Goal: Check status: Check status

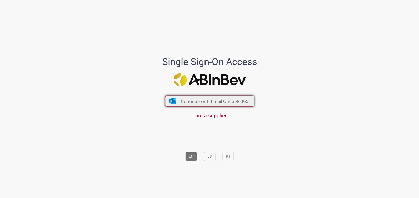
click at [216, 101] on span "Continue with Email Outlook 365" at bounding box center [215, 101] width 68 height 6
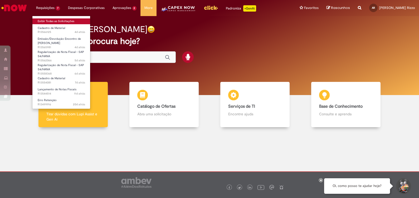
click at [55, 18] on link "Exibir Todas as Solicitações" at bounding box center [61, 21] width 58 height 6
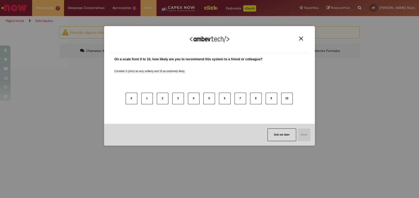
click at [301, 40] on img "Close" at bounding box center [301, 39] width 4 height 4
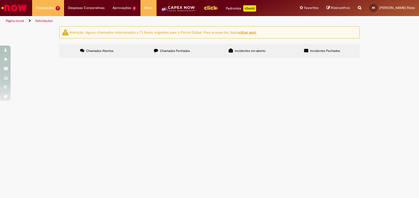
click at [0, 0] on span "Erro Retenção" at bounding box center [0, 0] width 0 height 0
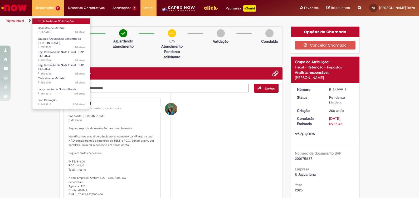
click at [51, 21] on link "Exibir Todas as Solicitações" at bounding box center [61, 21] width 58 height 6
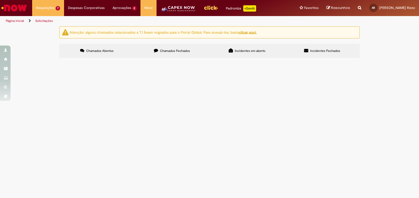
click at [176, 50] on span "Chamados Fechados" at bounding box center [175, 51] width 30 height 4
click at [0, 0] on span "Serviço de monitoramento de CFTV - Rodeio" at bounding box center [0, 0] width 0 height 0
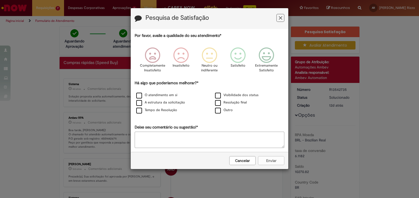
click at [279, 18] on icon "Feedback" at bounding box center [280, 18] width 3 height 6
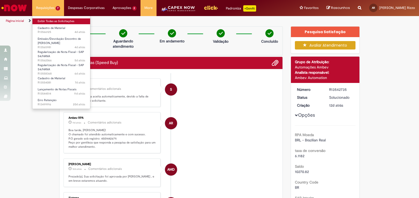
click at [46, 19] on link "Exibir Todas as Solicitações" at bounding box center [61, 21] width 58 height 6
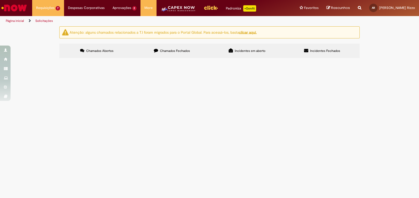
click at [166, 51] on span "Chamados Fechados" at bounding box center [175, 51] width 30 height 4
